Goal: Task Accomplishment & Management: Manage account settings

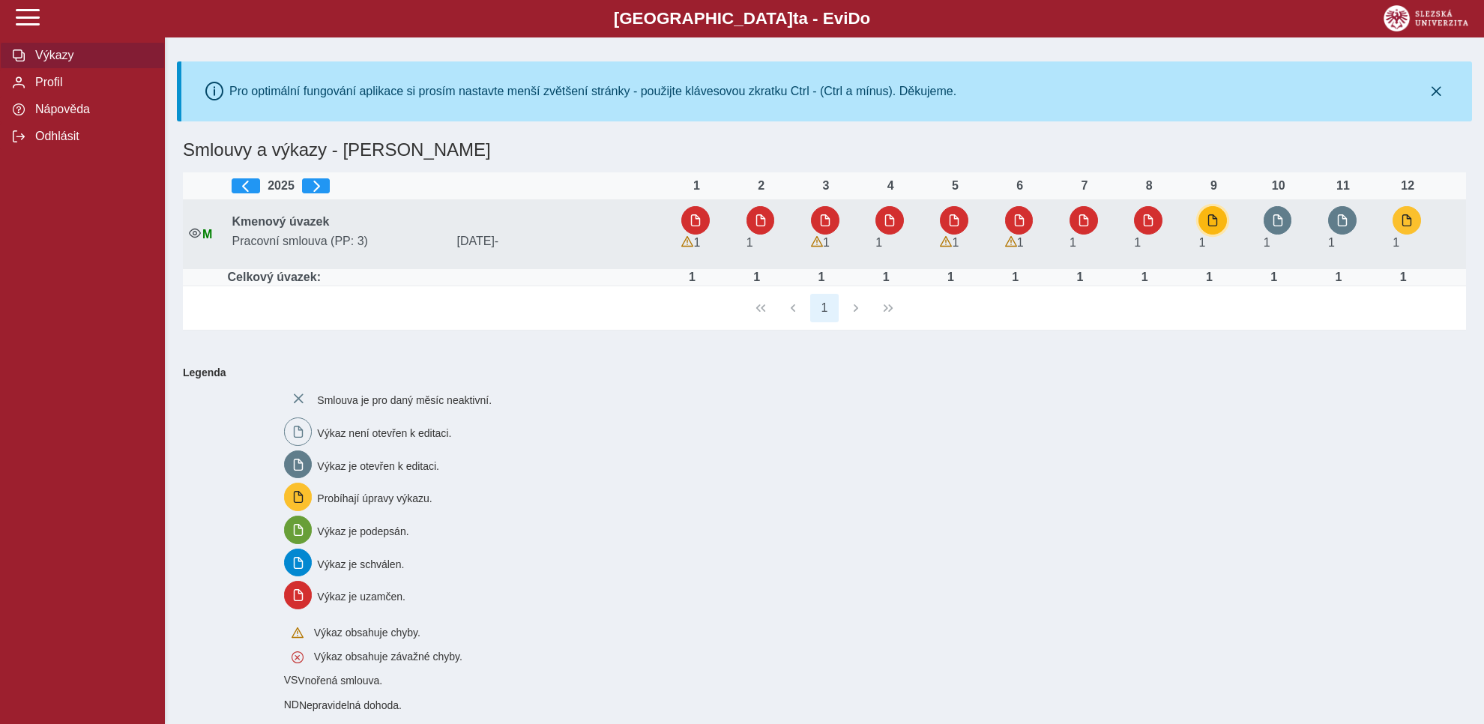
click at [1211, 220] on span "button" at bounding box center [1213, 220] width 12 height 12
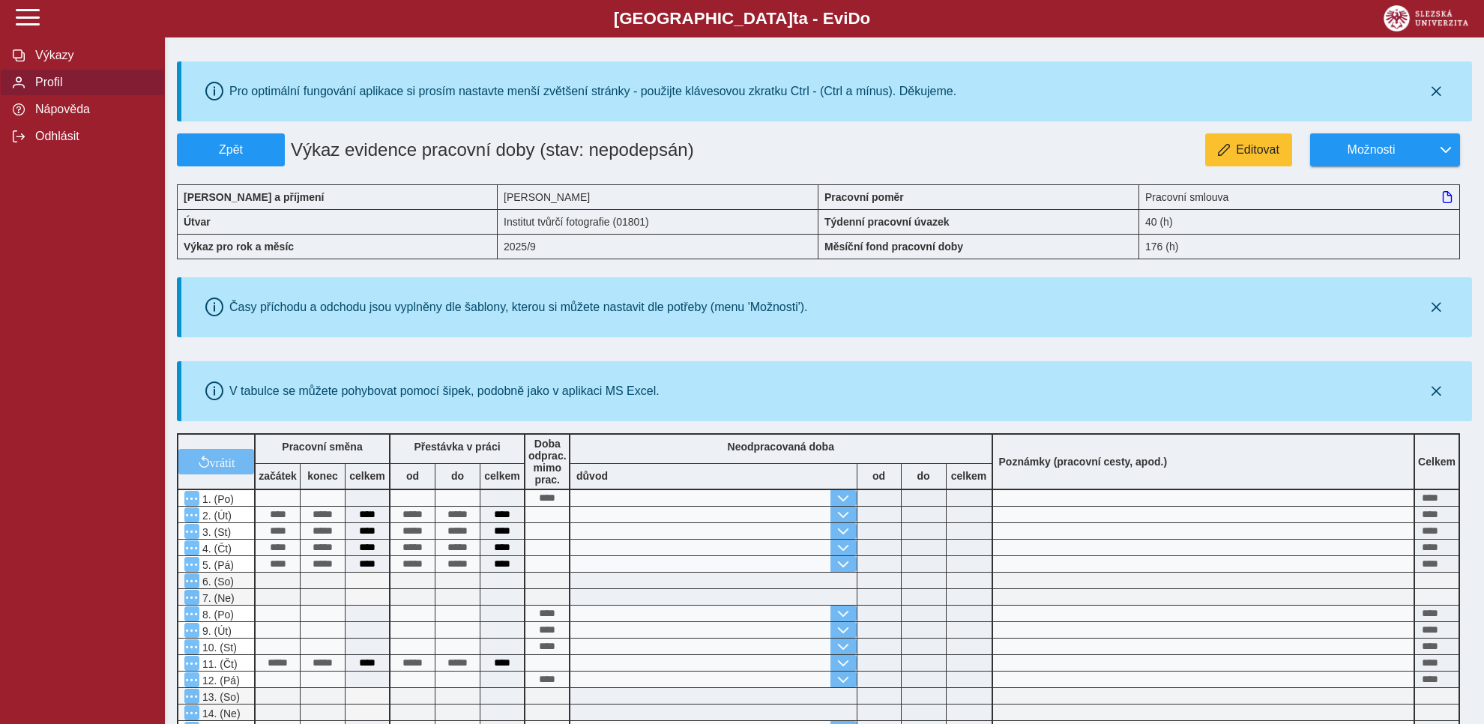
click at [52, 89] on span "Profil" at bounding box center [91, 82] width 121 height 13
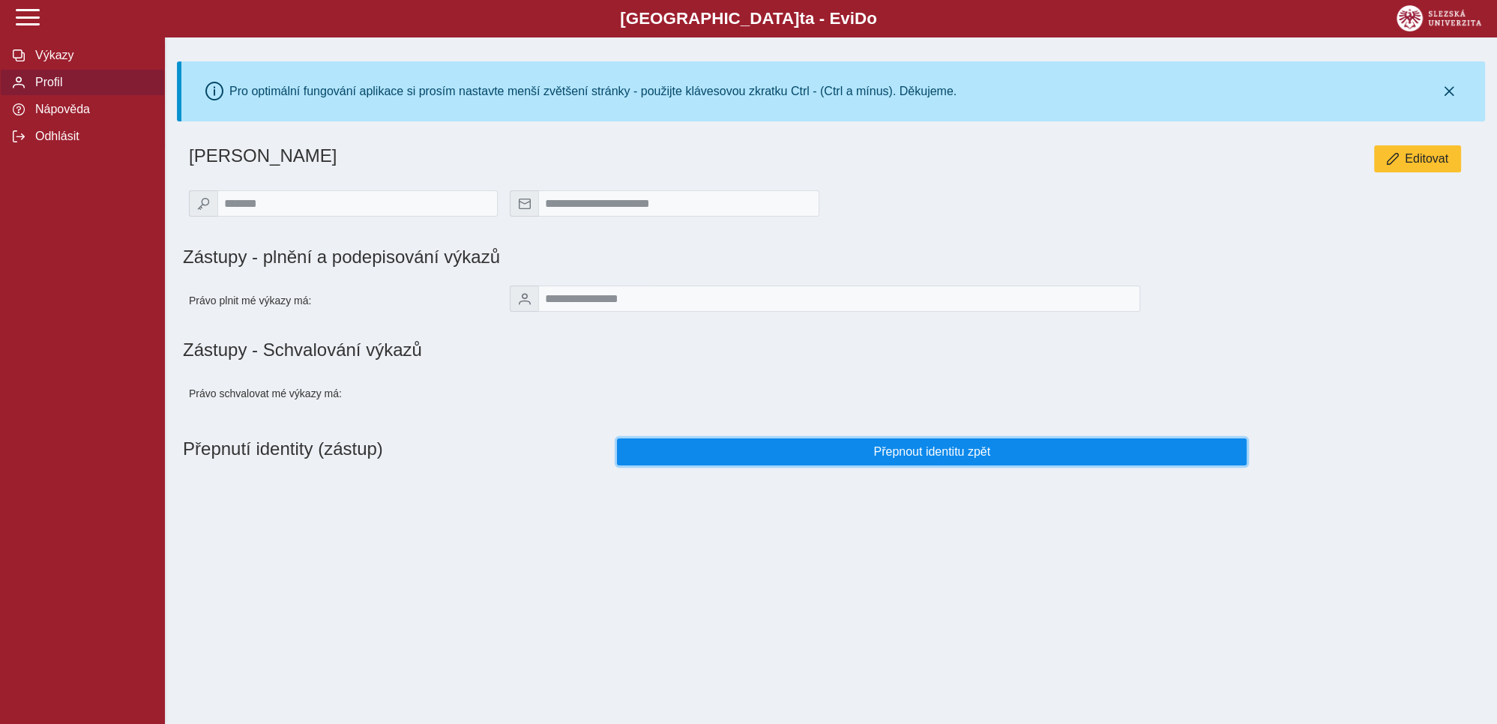
click at [903, 453] on span "Přepnout identitu zpět" at bounding box center [932, 451] width 605 height 13
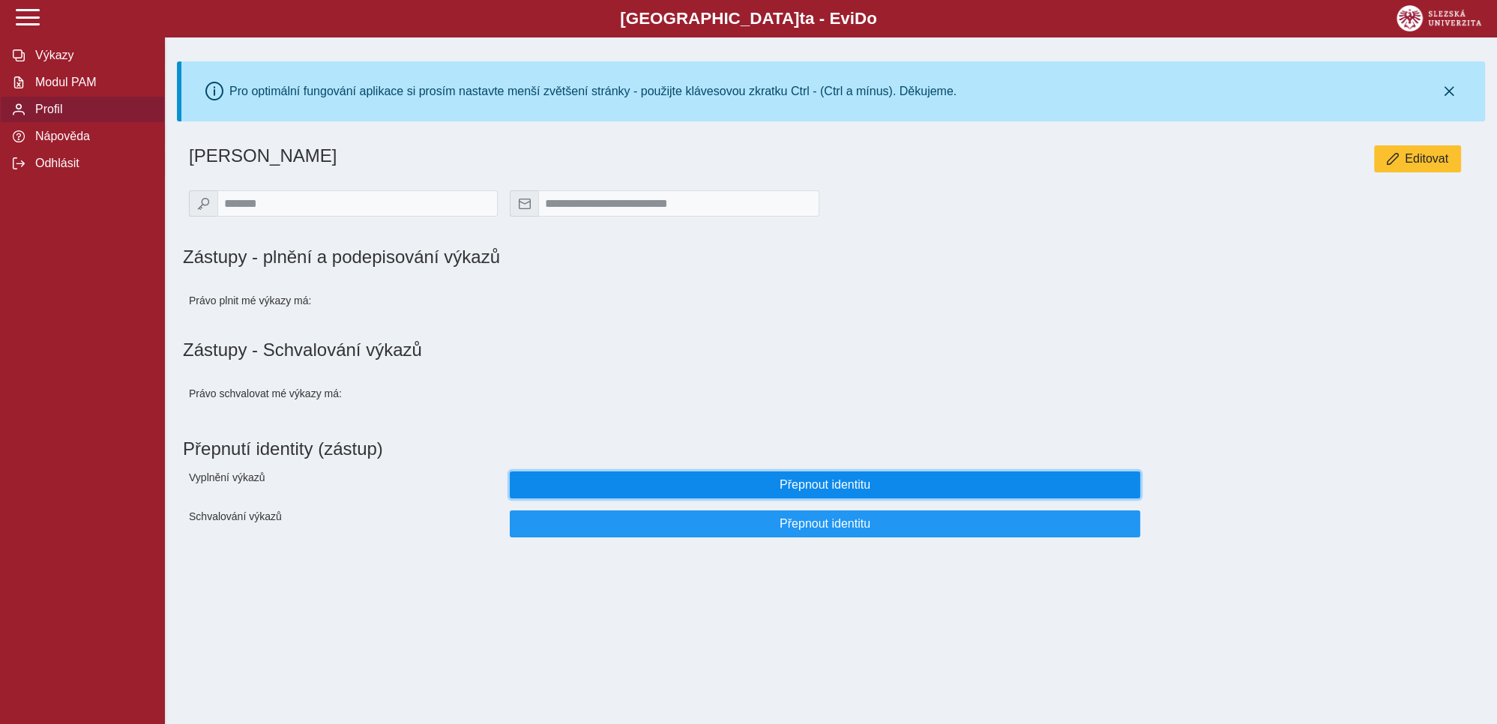
click at [807, 490] on span "Přepnout identitu" at bounding box center [824, 484] width 605 height 13
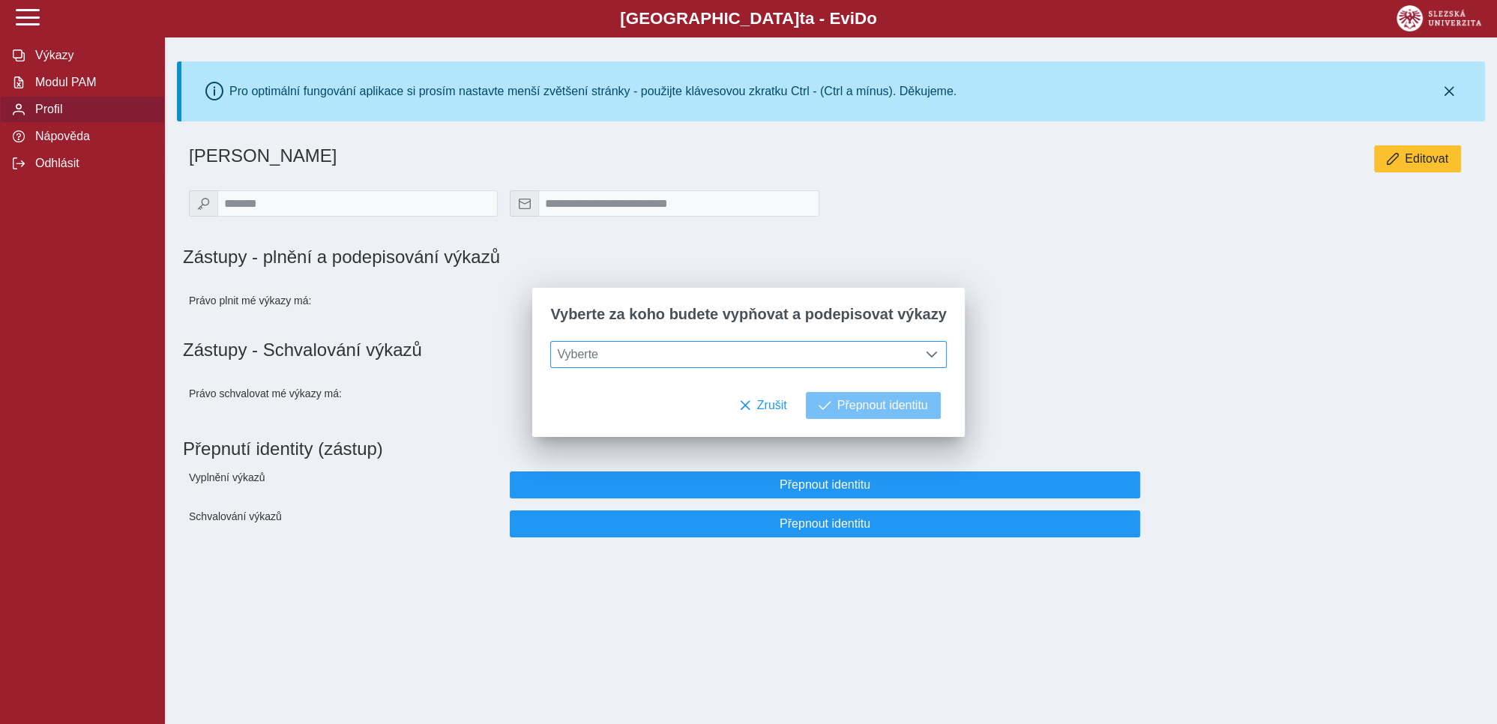
click at [926, 358] on span at bounding box center [932, 355] width 12 height 12
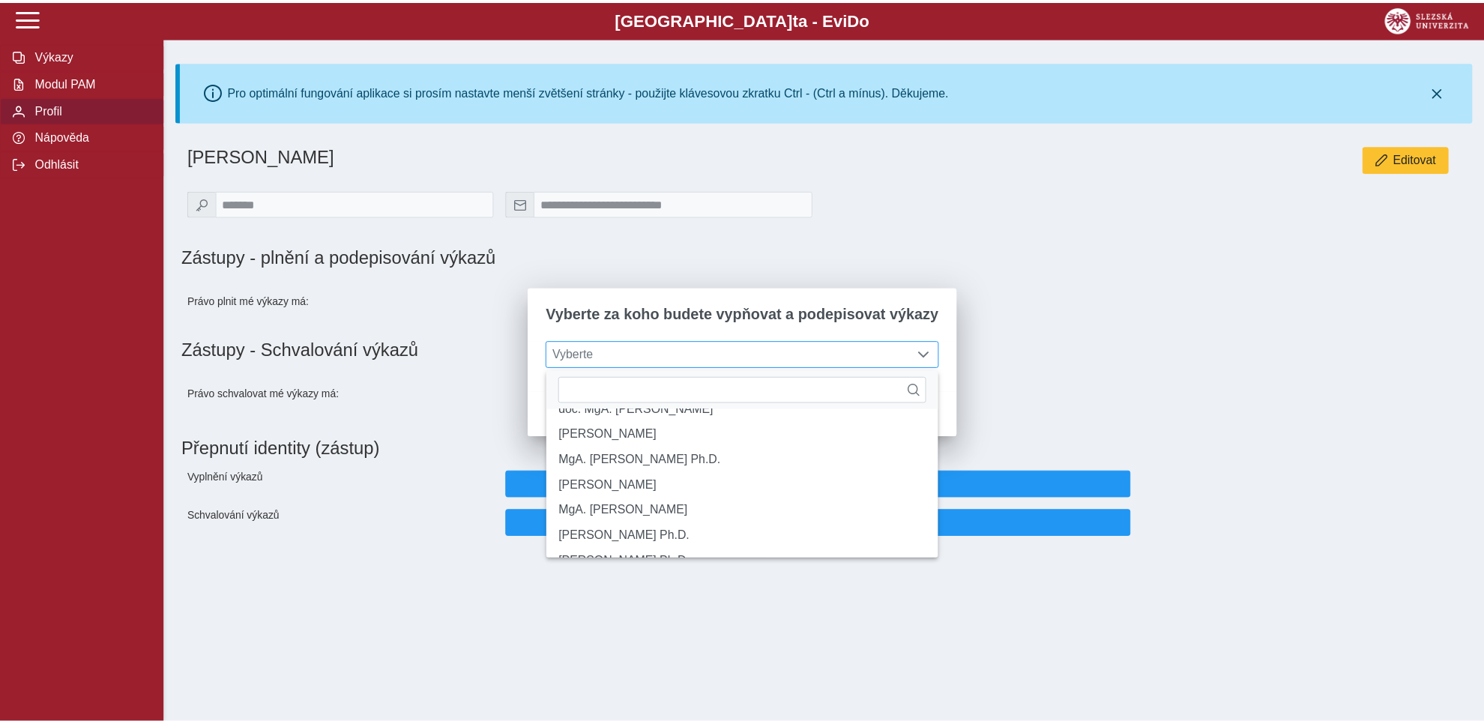
scroll to position [124, 0]
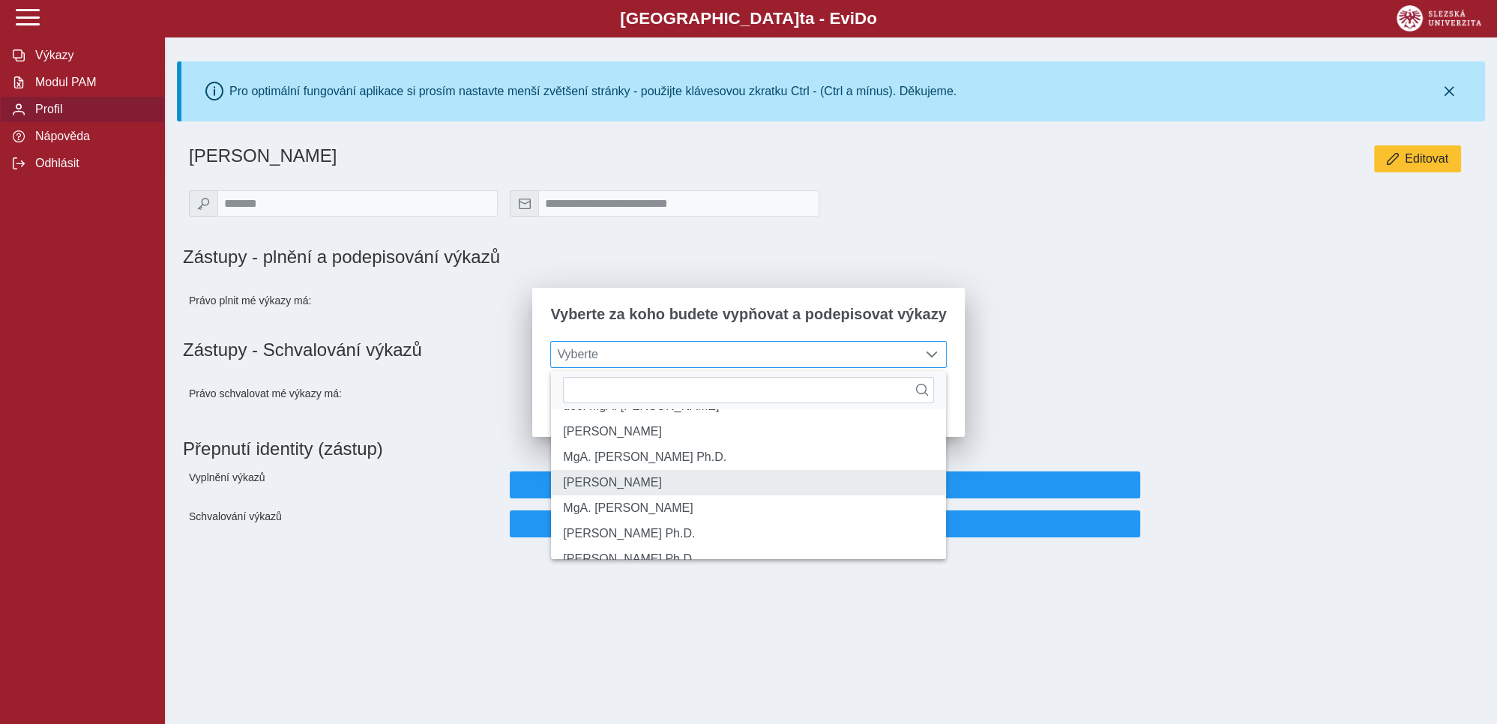
click at [669, 495] on li "[PERSON_NAME]" at bounding box center [748, 482] width 394 height 25
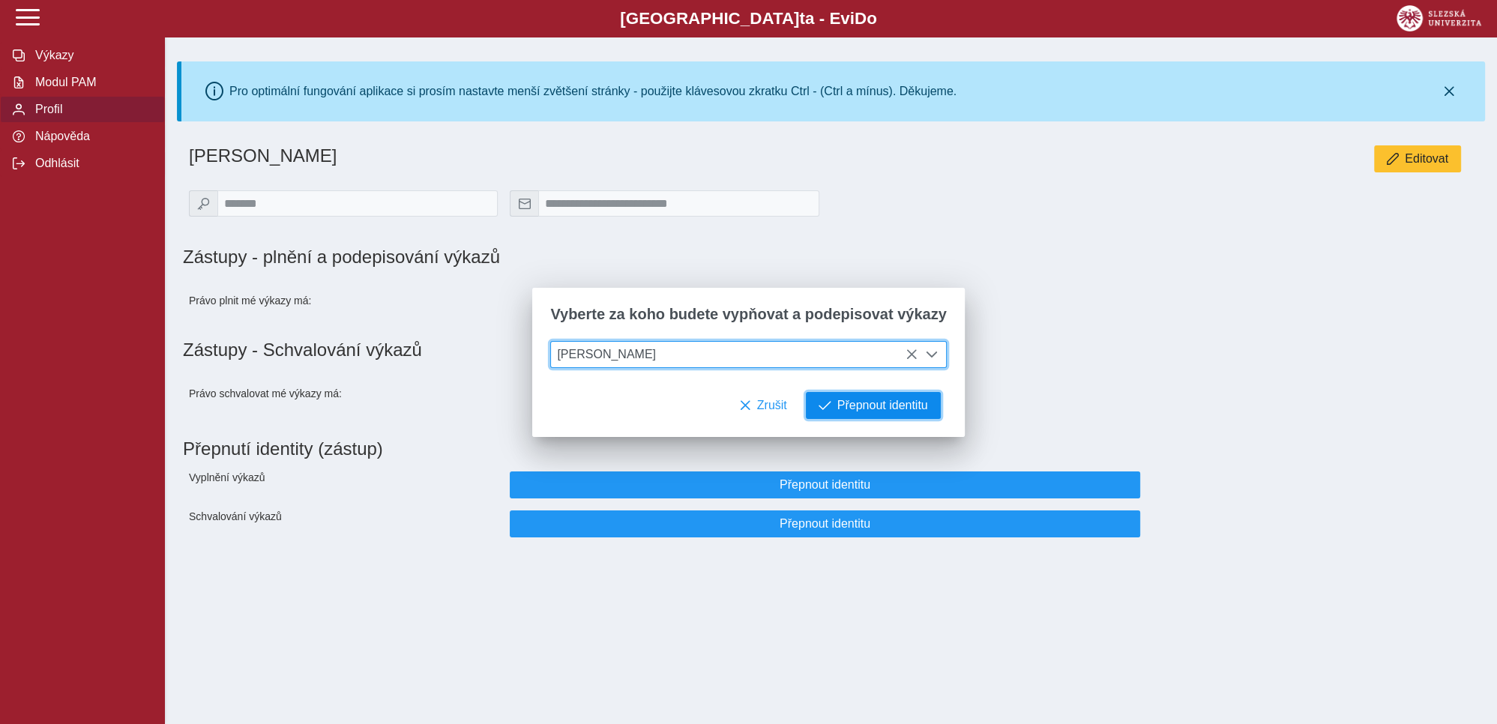
click at [848, 412] on span "Přepnout identitu" at bounding box center [882, 405] width 91 height 13
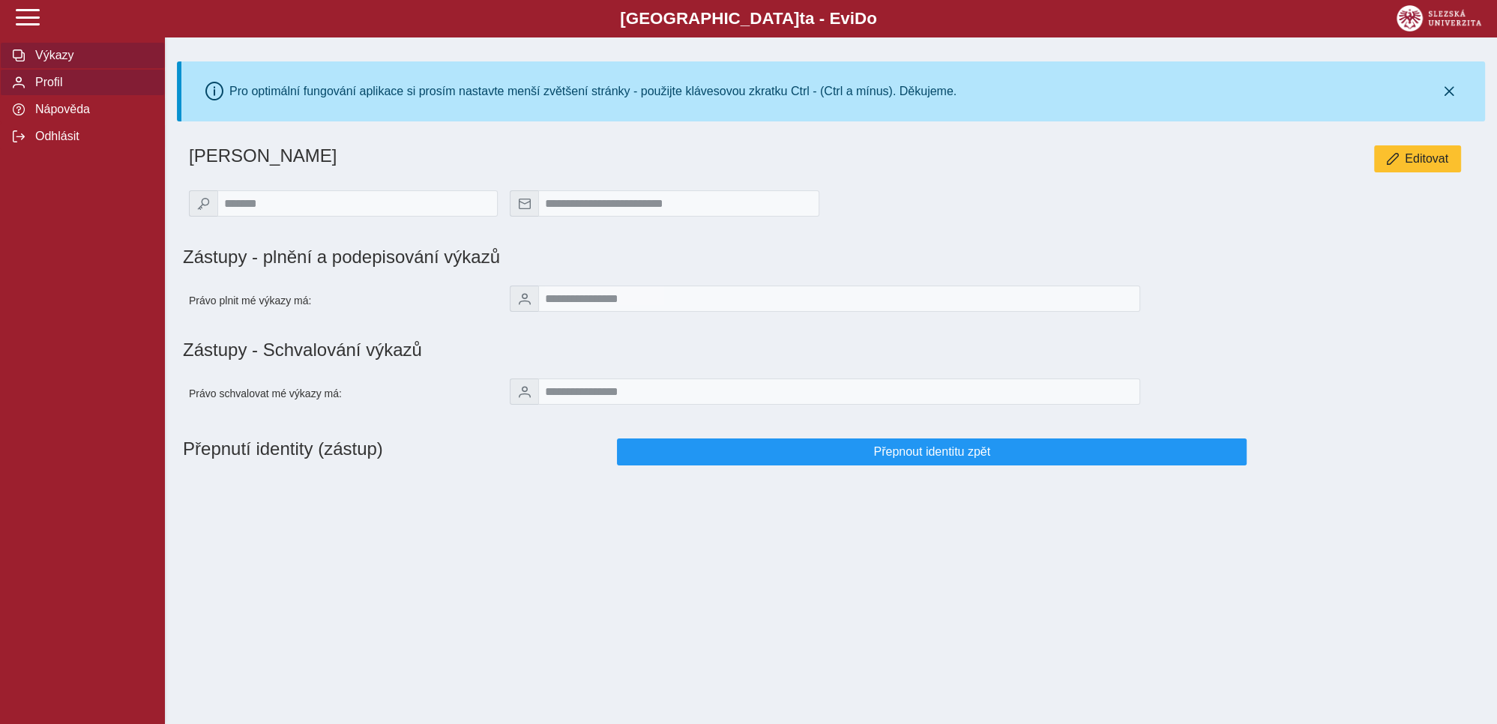
click at [54, 62] on span "Výkazy" at bounding box center [91, 55] width 121 height 13
